Goal: Complete application form

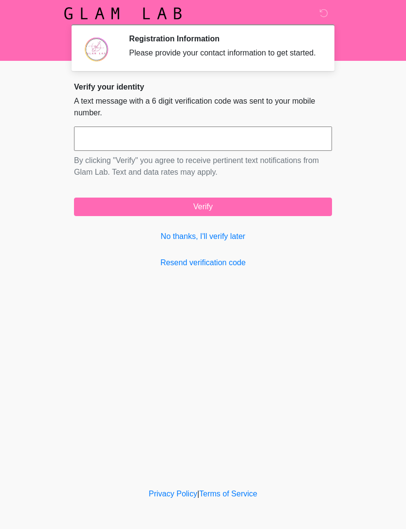
click at [183, 151] on input "text" at bounding box center [203, 139] width 258 height 24
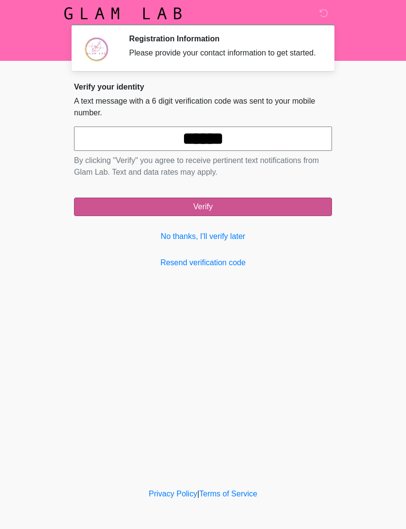
type input "******"
click at [259, 214] on button "Verify" at bounding box center [203, 207] width 258 height 18
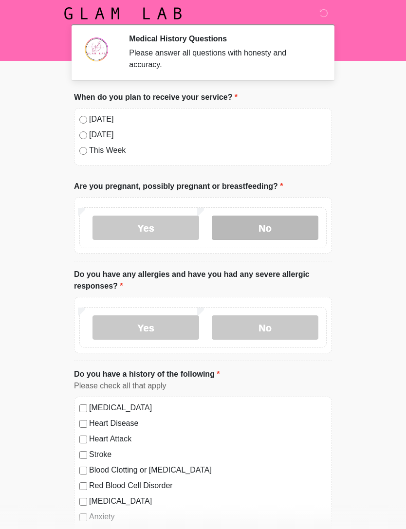
click at [286, 233] on label "No" at bounding box center [265, 228] width 107 height 24
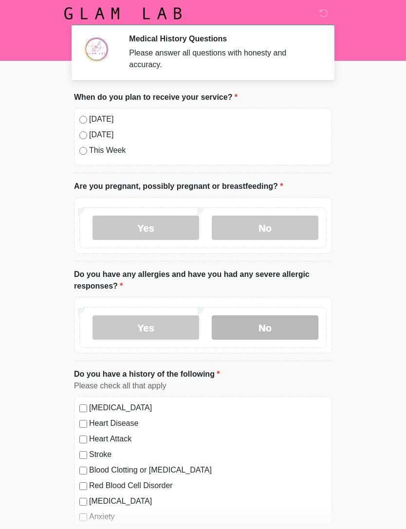
click at [287, 332] on label "No" at bounding box center [265, 327] width 107 height 24
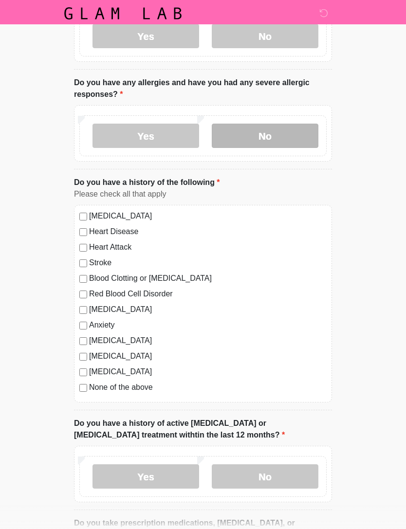
scroll to position [191, 0]
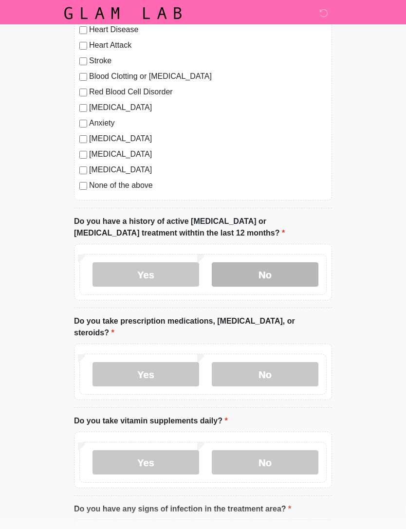
click at [274, 273] on label "No" at bounding box center [265, 275] width 107 height 24
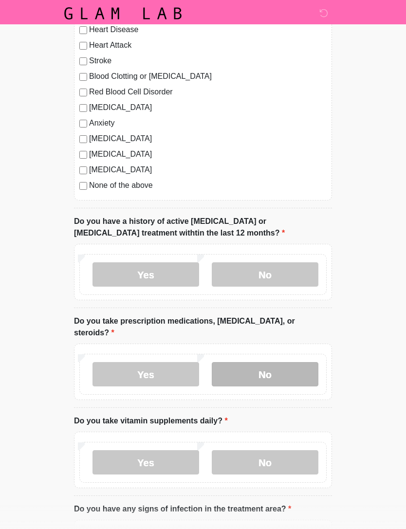
click at [282, 364] on label "No" at bounding box center [265, 374] width 107 height 24
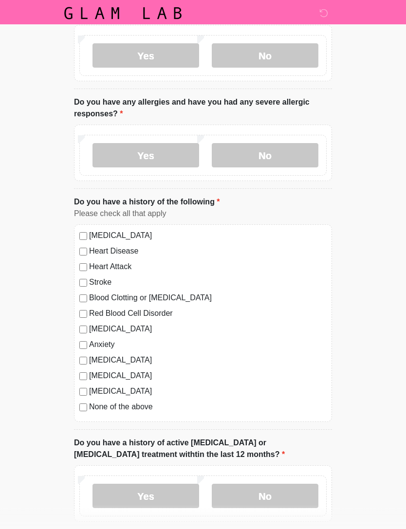
scroll to position [118, 0]
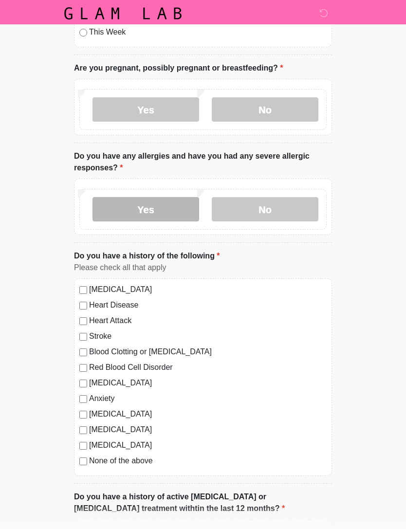
click at [152, 209] on label "Yes" at bounding box center [145, 209] width 107 height 24
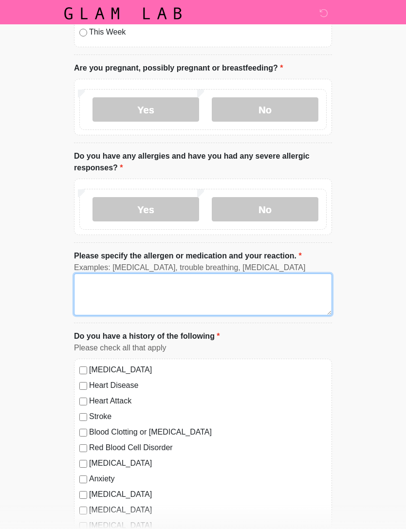
click at [107, 291] on textarea "Please specify the allergen or medication and your reaction." at bounding box center [203, 295] width 258 height 42
click at [115, 285] on textarea "**********" at bounding box center [203, 295] width 258 height 42
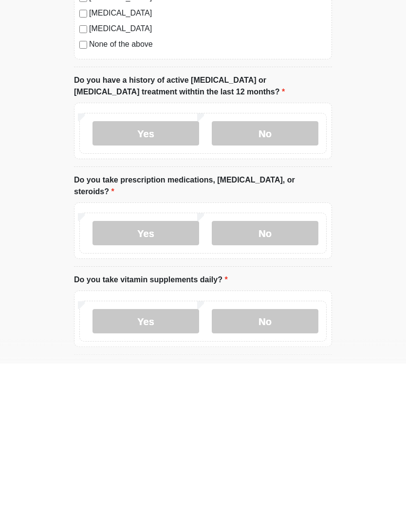
scroll to position [460, 0]
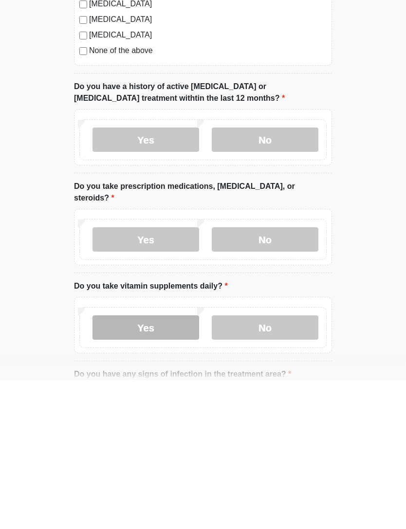
type textarea "**********"
click at [156, 464] on label "Yes" at bounding box center [145, 476] width 107 height 24
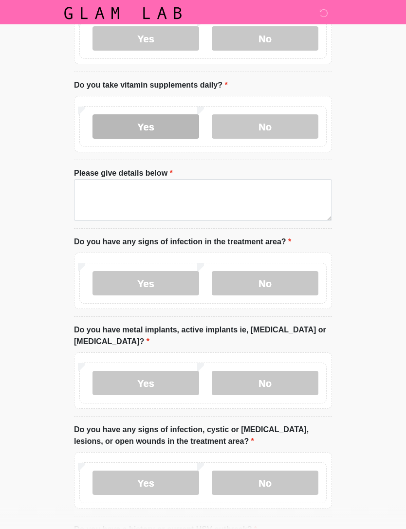
scroll to position [820, 0]
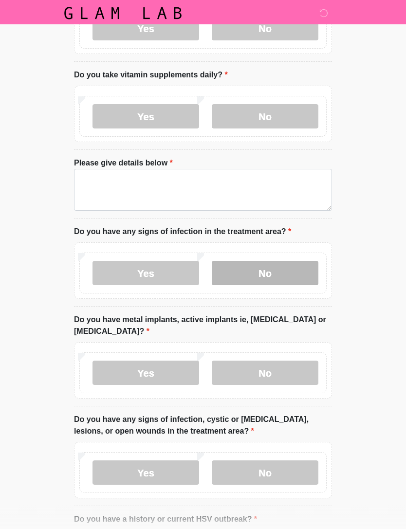
click at [293, 261] on label "No" at bounding box center [265, 273] width 107 height 24
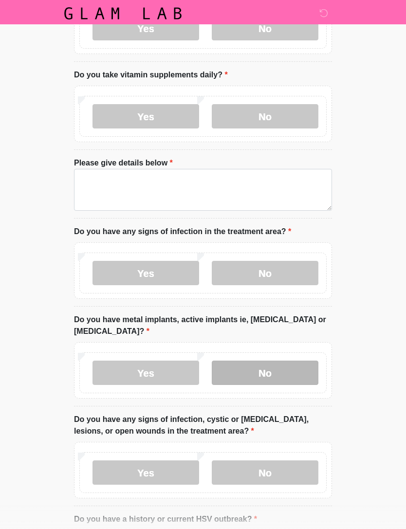
click at [290, 365] on label "No" at bounding box center [265, 373] width 107 height 24
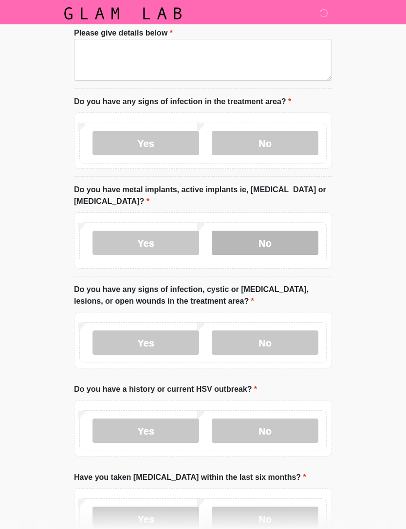
scroll to position [959, 0]
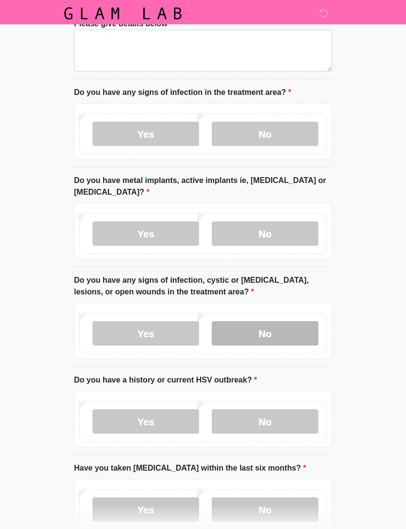
click at [278, 325] on label "No" at bounding box center [265, 333] width 107 height 24
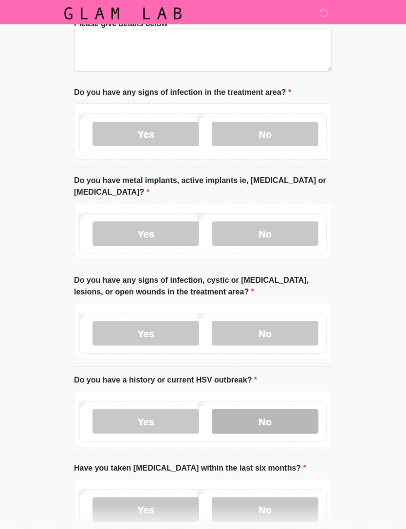
click at [284, 412] on label "No" at bounding box center [265, 421] width 107 height 24
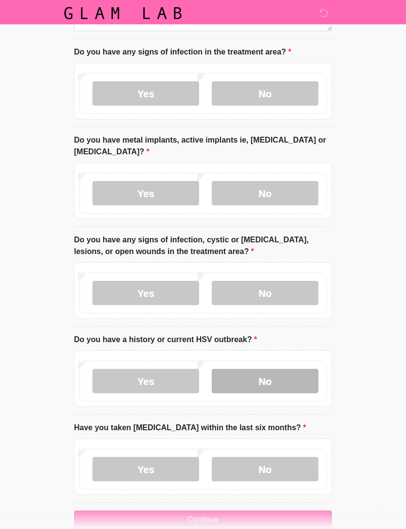
scroll to position [1006, 0]
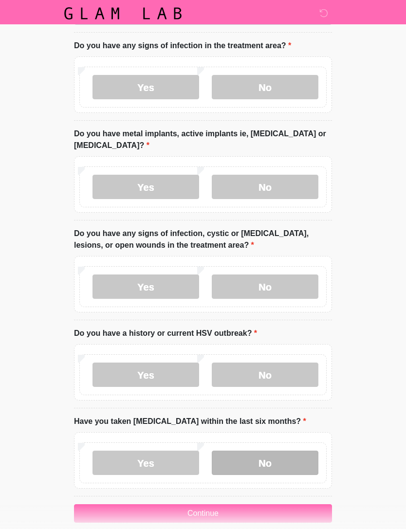
click at [280, 453] on label "No" at bounding box center [265, 463] width 107 height 24
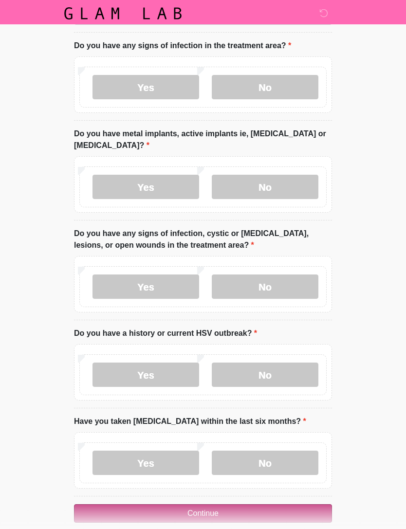
click at [273, 504] on button "Continue" at bounding box center [203, 513] width 258 height 18
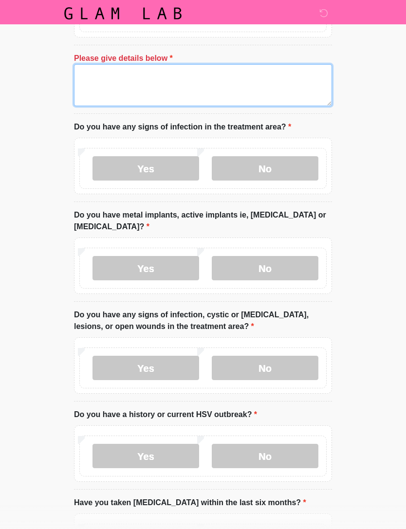
click at [241, 82] on textarea "Please give details below" at bounding box center [203, 85] width 258 height 42
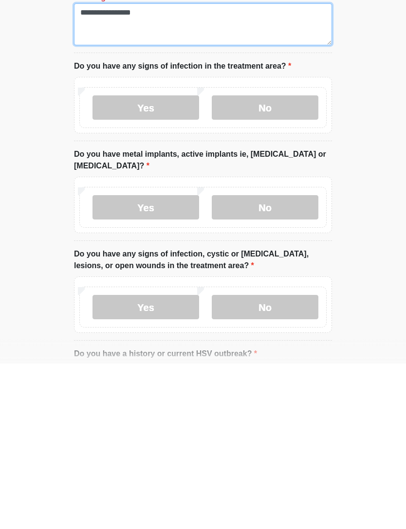
scroll to position [1037, 0]
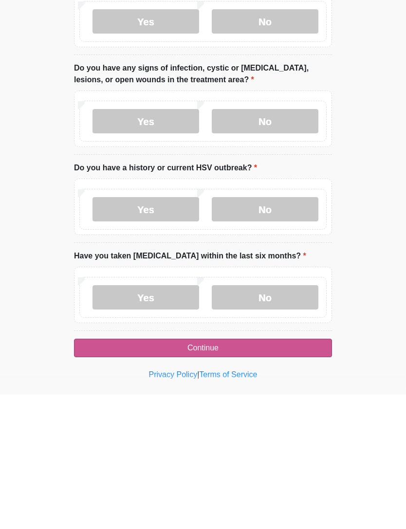
type textarea "**********"
click at [229, 473] on button "Continue" at bounding box center [203, 482] width 258 height 18
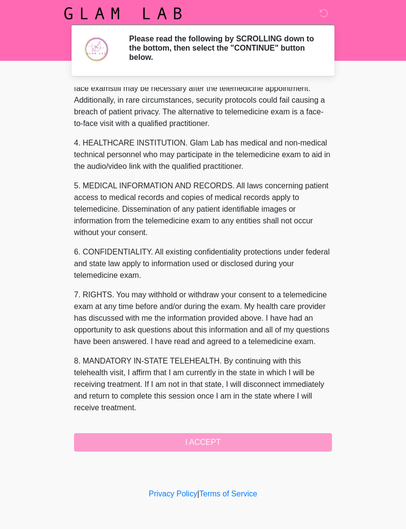
scroll to position [230, 0]
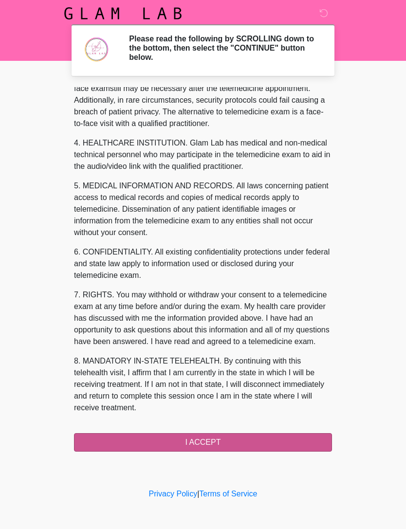
click at [228, 446] on button "I ACCEPT" at bounding box center [203, 442] width 258 height 18
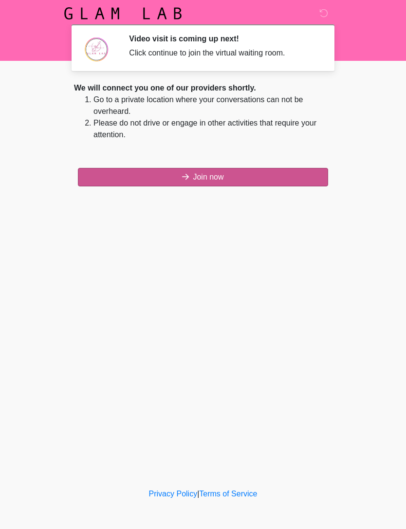
click at [241, 184] on button "Join now" at bounding box center [203, 177] width 250 height 18
